Goal: Navigation & Orientation: Find specific page/section

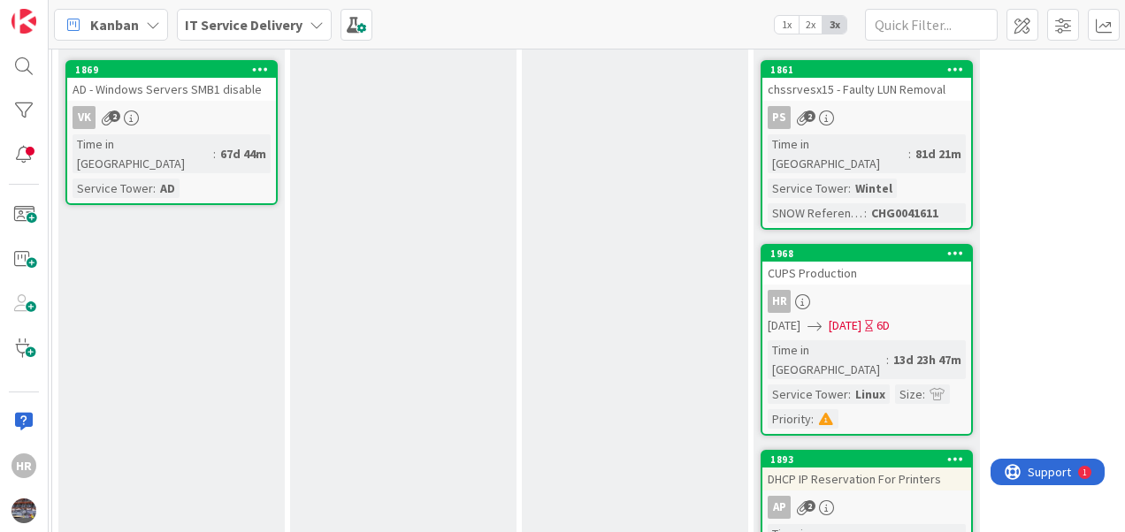
scroll to position [212, 997]
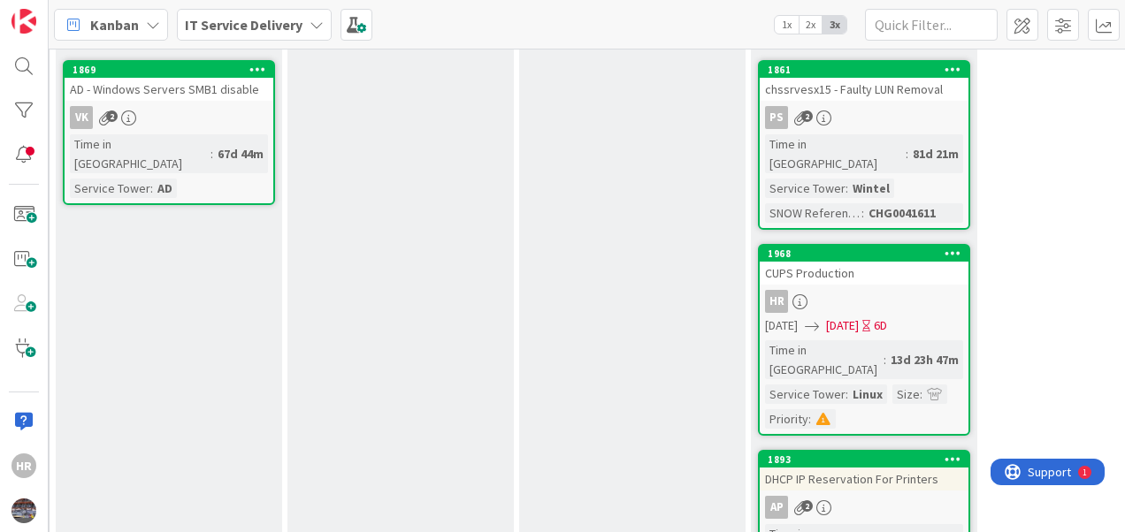
click at [867, 265] on link "1968 CUPS Production HR [DATE] [DATE] 6D Time in [GEOGRAPHIC_DATA] : 13d 23h 47…" at bounding box center [864, 340] width 212 height 192
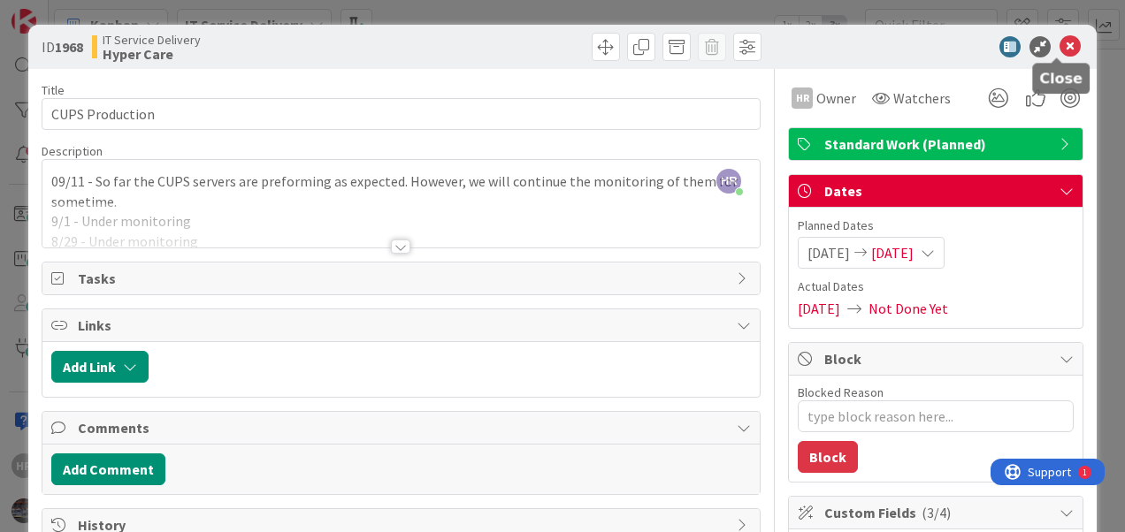
click at [1059, 47] on icon at bounding box center [1069, 46] width 21 height 21
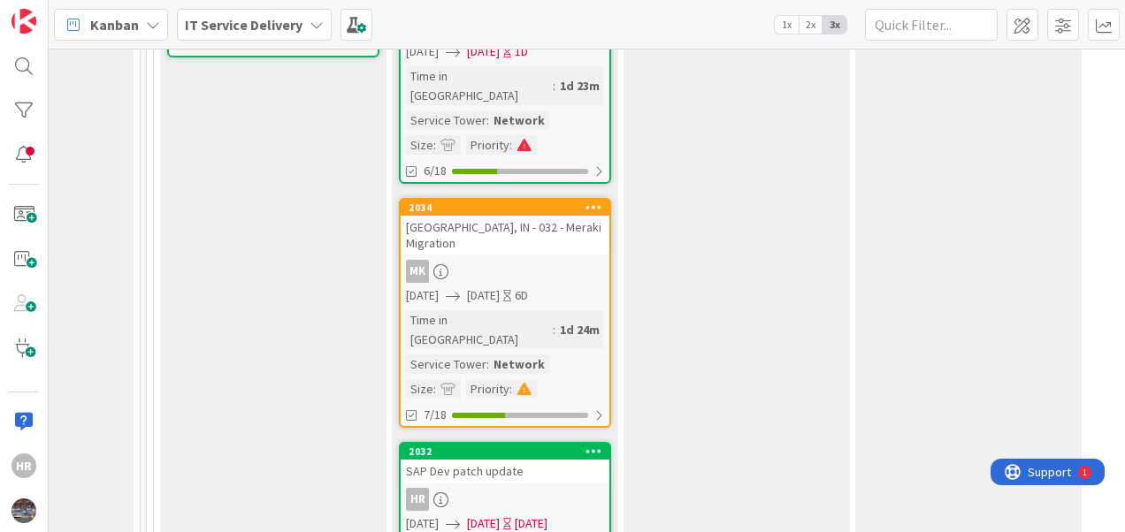
scroll to position [1212, 892]
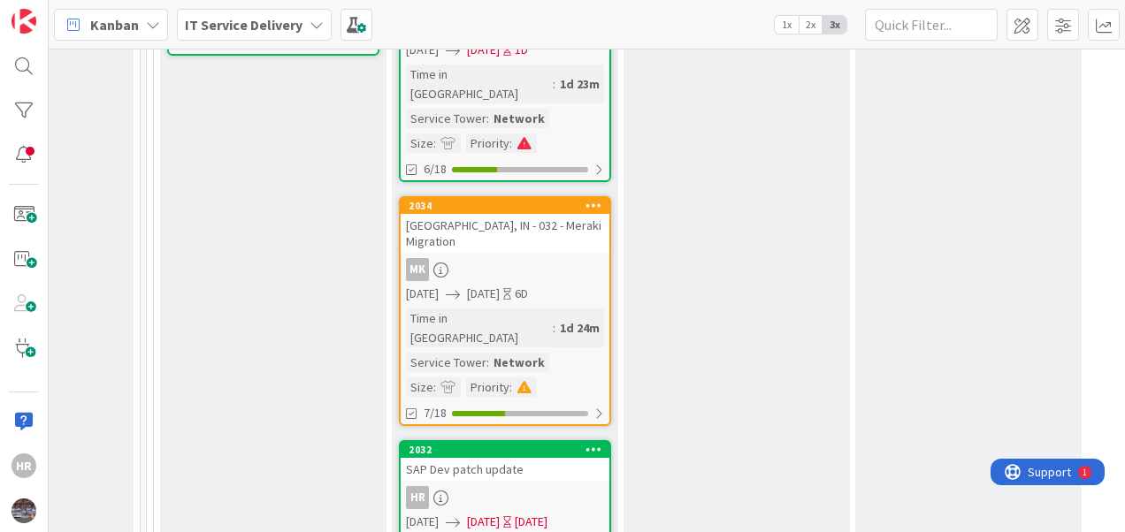
click at [504, 458] on div "SAP Dev patch update" at bounding box center [505, 469] width 209 height 23
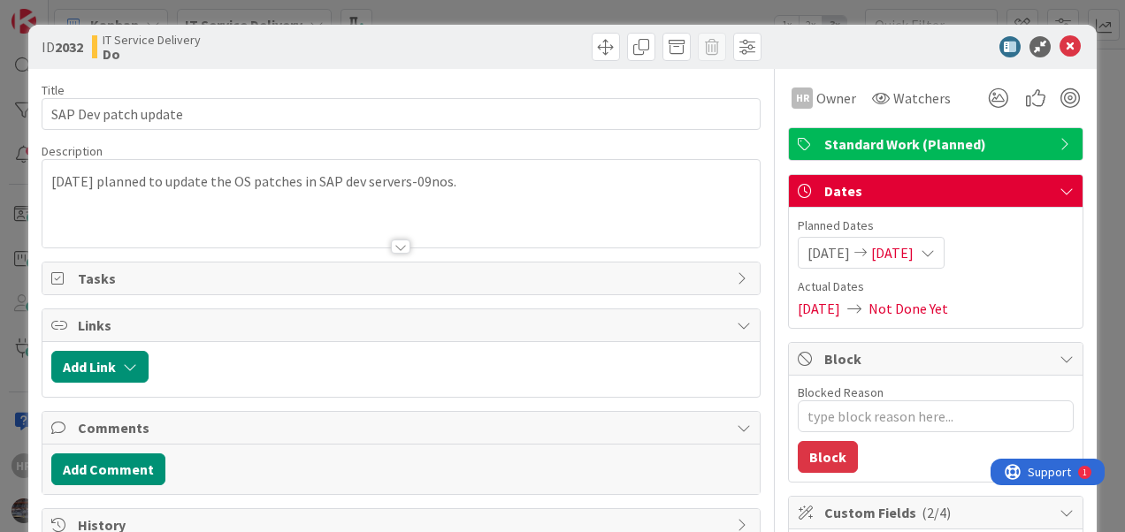
click at [53, 180] on div "[DATE] planned to update the OS patches in SAP dev servers-09nos." at bounding box center [400, 204] width 717 height 88
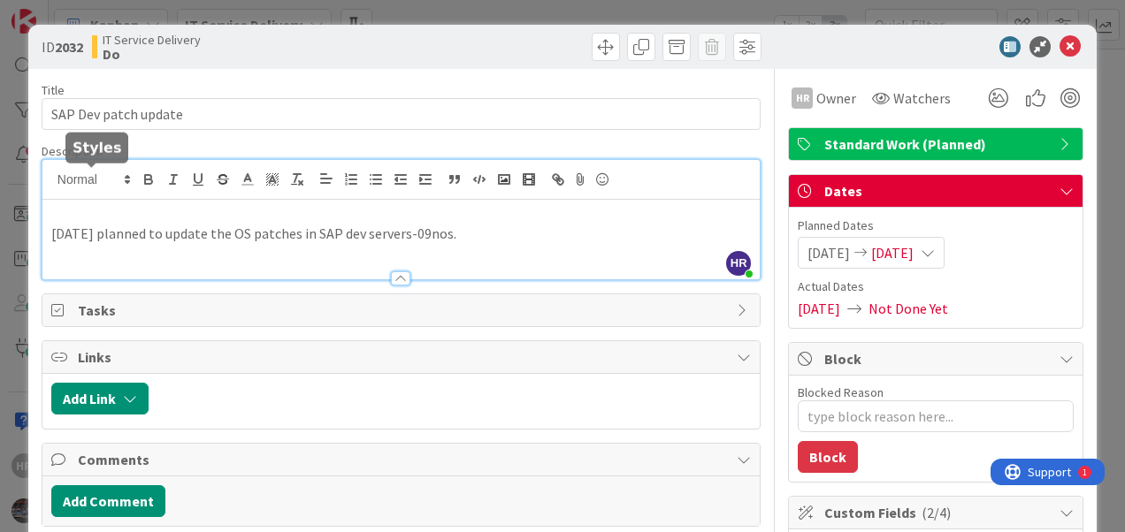
type textarea "x"
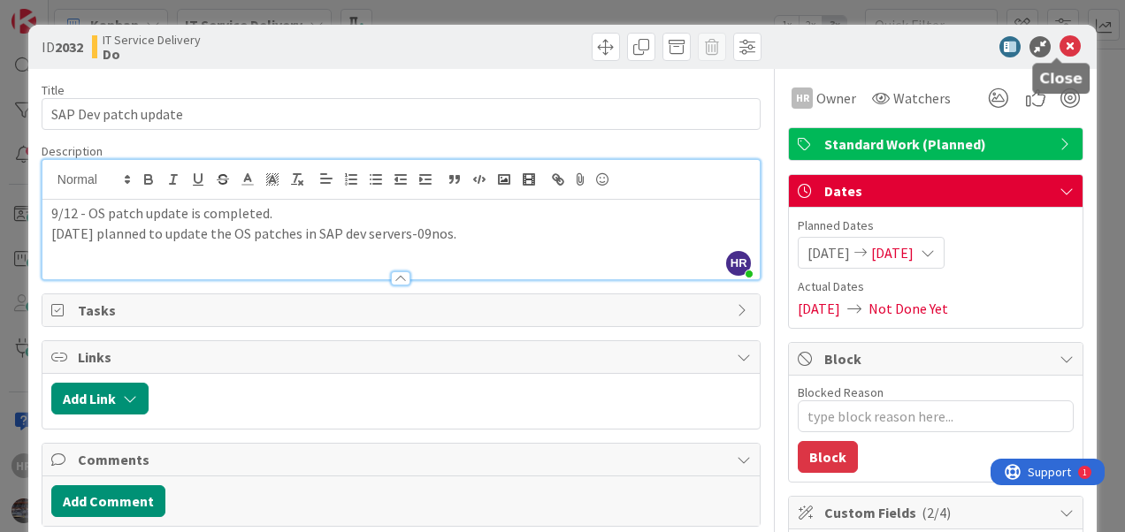
click at [1059, 50] on icon at bounding box center [1069, 46] width 21 height 21
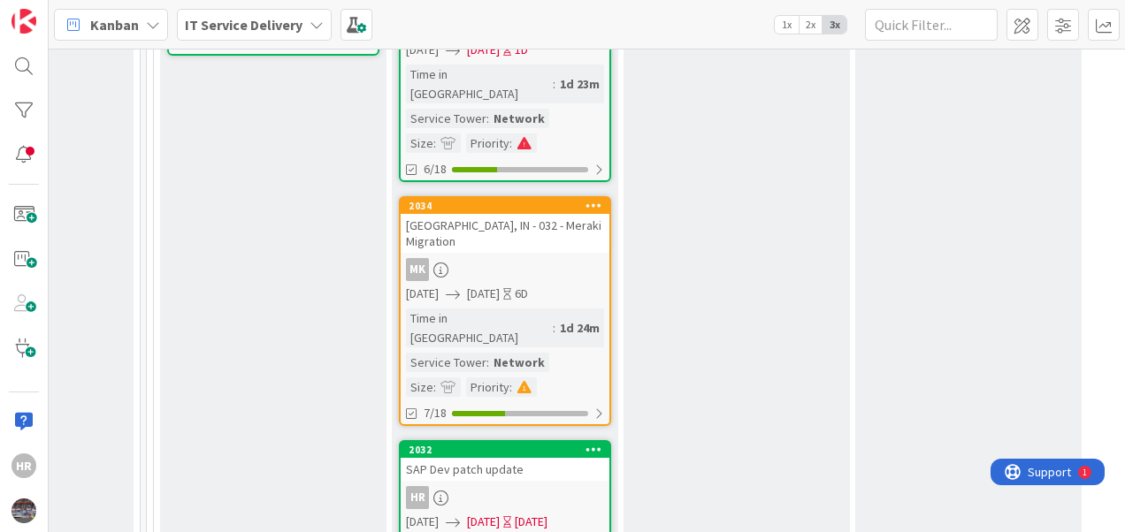
click at [589, 486] on div "HR" at bounding box center [505, 497] width 209 height 23
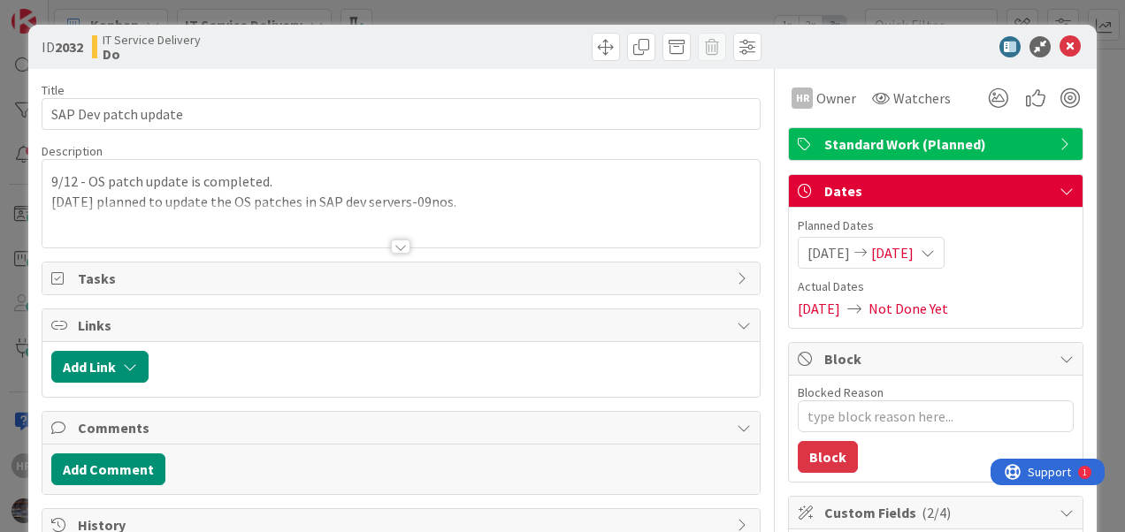
type textarea "x"
click at [1059, 50] on icon at bounding box center [1069, 46] width 21 height 21
